Goal: Ask a question

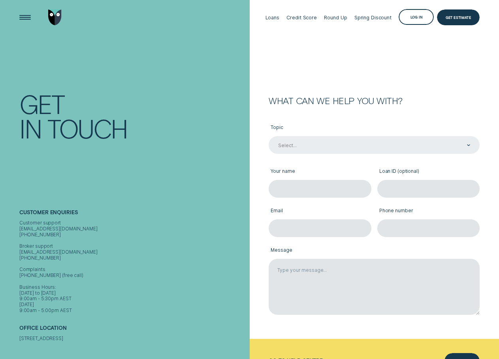
click at [308, 143] on div "Select..." at bounding box center [373, 145] width 193 height 7
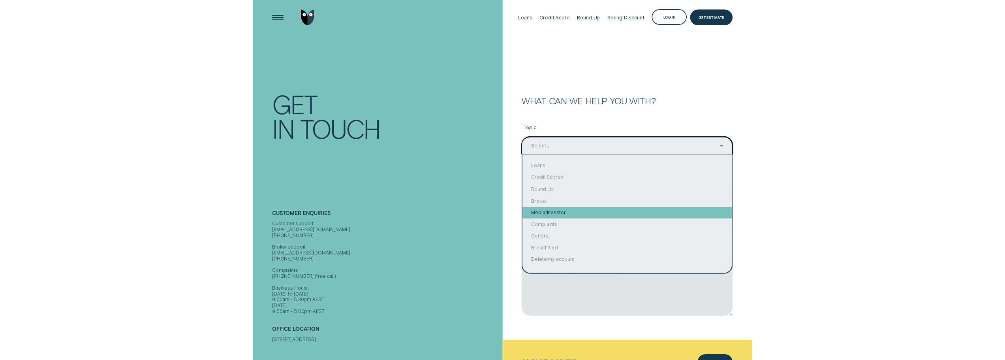
scroll to position [1, 0]
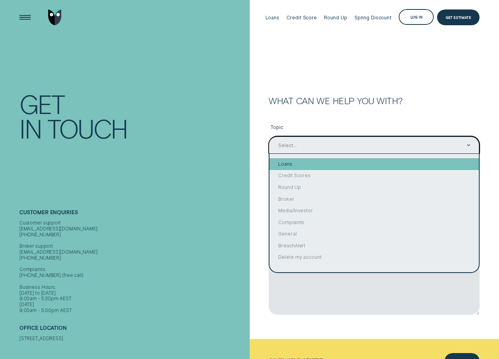
click at [287, 165] on div "Loans" at bounding box center [373, 164] width 209 height 12
type input "Loans"
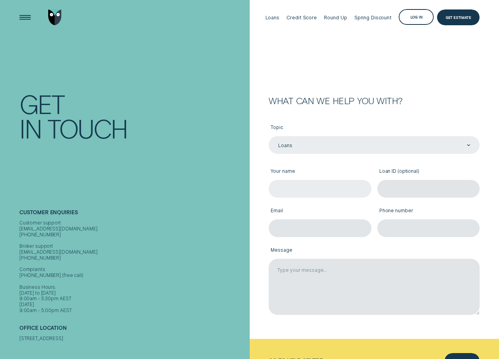
click at [305, 186] on input "Your name" at bounding box center [320, 188] width 103 height 17
type input "[PERSON_NAME]"
click at [405, 184] on input "Loan ID (optional)" at bounding box center [428, 188] width 103 height 17
paste input "935258"
type input "935258"
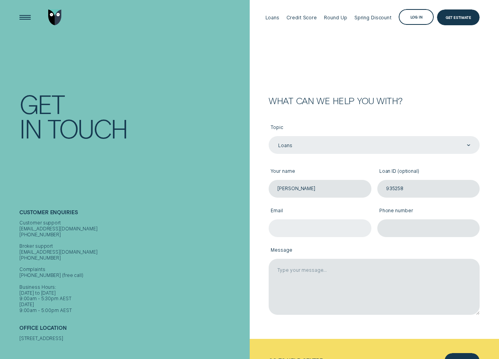
click at [308, 228] on input "Email" at bounding box center [320, 228] width 103 height 17
type input "[PERSON_NAME][EMAIL_ADDRESS][PERSON_NAME][DOMAIN_NAME]"
click at [400, 229] on input "Phone number" at bounding box center [428, 228] width 103 height 17
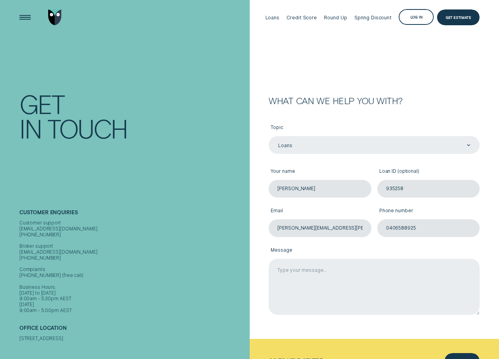
type input "0406588925"
click at [319, 274] on textarea "Message" at bounding box center [374, 287] width 211 height 56
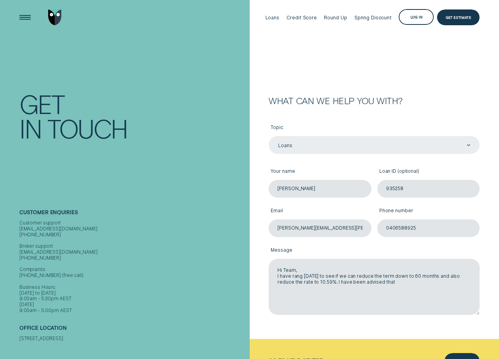
drag, startPoint x: 394, startPoint y: 286, endPoint x: 268, endPoint y: 269, distance: 126.8
click at [268, 269] on div "Message Hi Team, I have rang [DATE] to see if we can reduce the term down to 60…" at bounding box center [374, 276] width 217 height 79
type textarea "Hi Team, I have rang [DATE] to see if we can reduce the term down to 60 months …"
